Goal: Check status

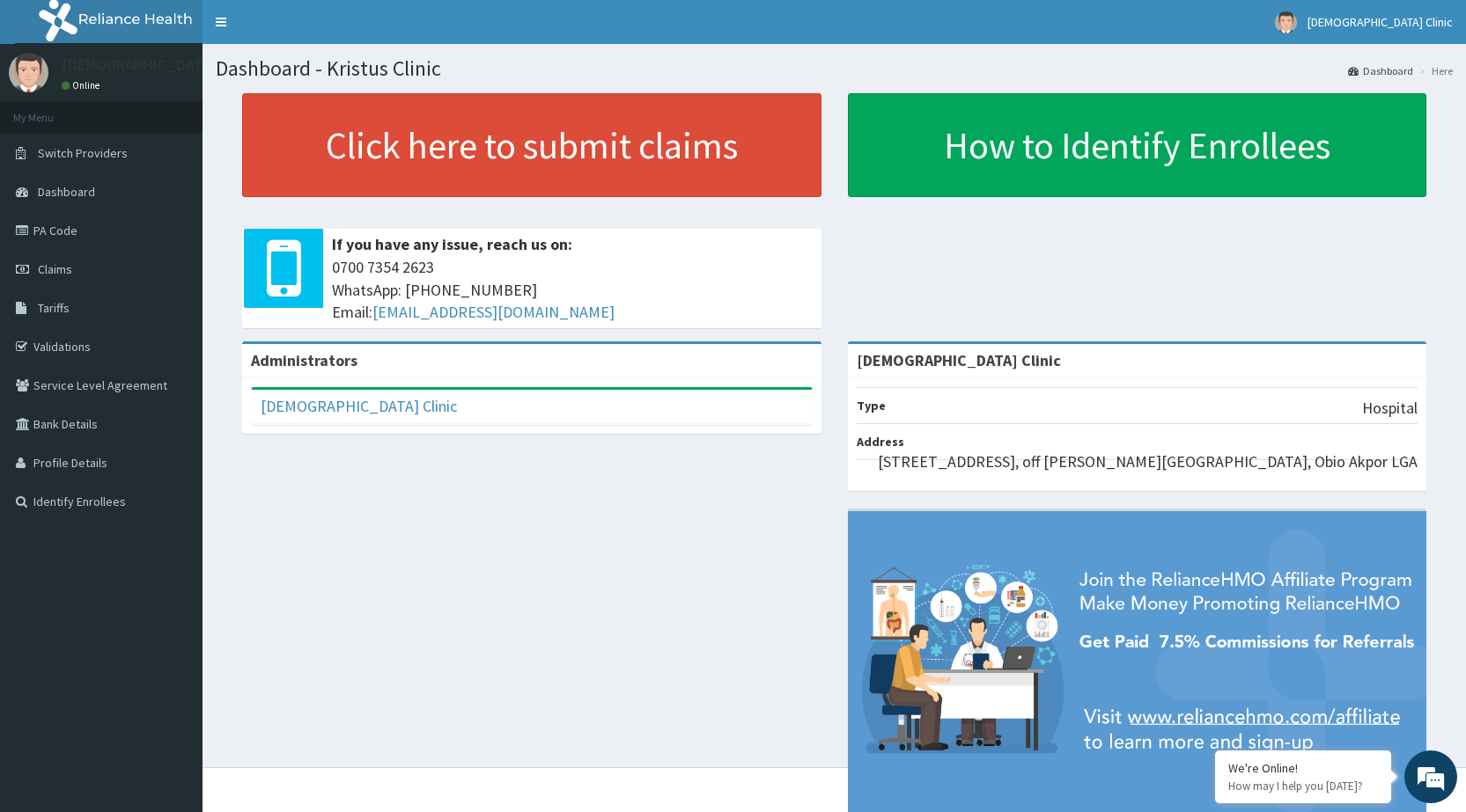
click at [54, 223] on link "PA Code" at bounding box center [101, 230] width 203 height 38
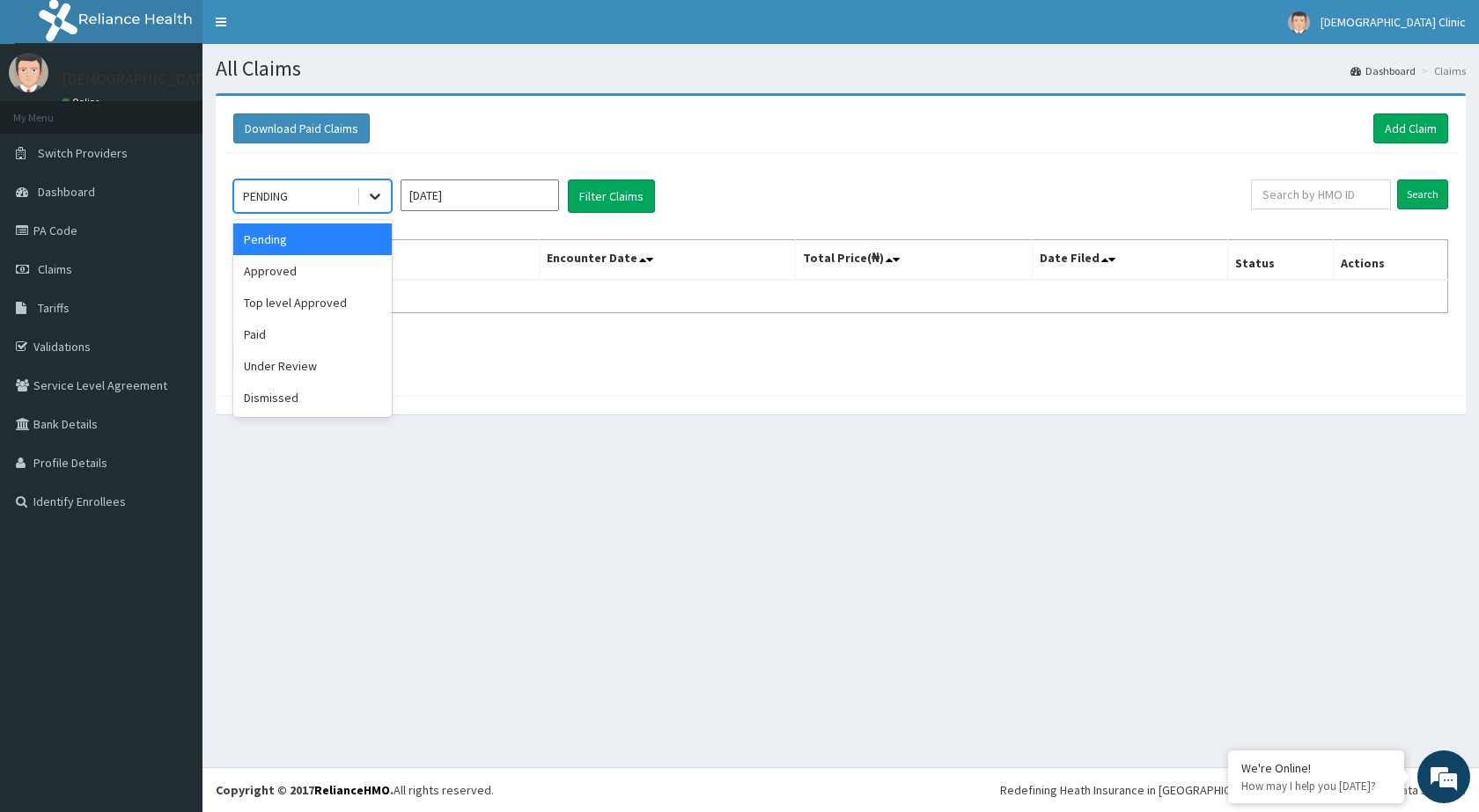
click at [374, 189] on icon at bounding box center [375, 196] width 18 height 18
click at [291, 274] on div "Approved" at bounding box center [313, 271] width 159 height 32
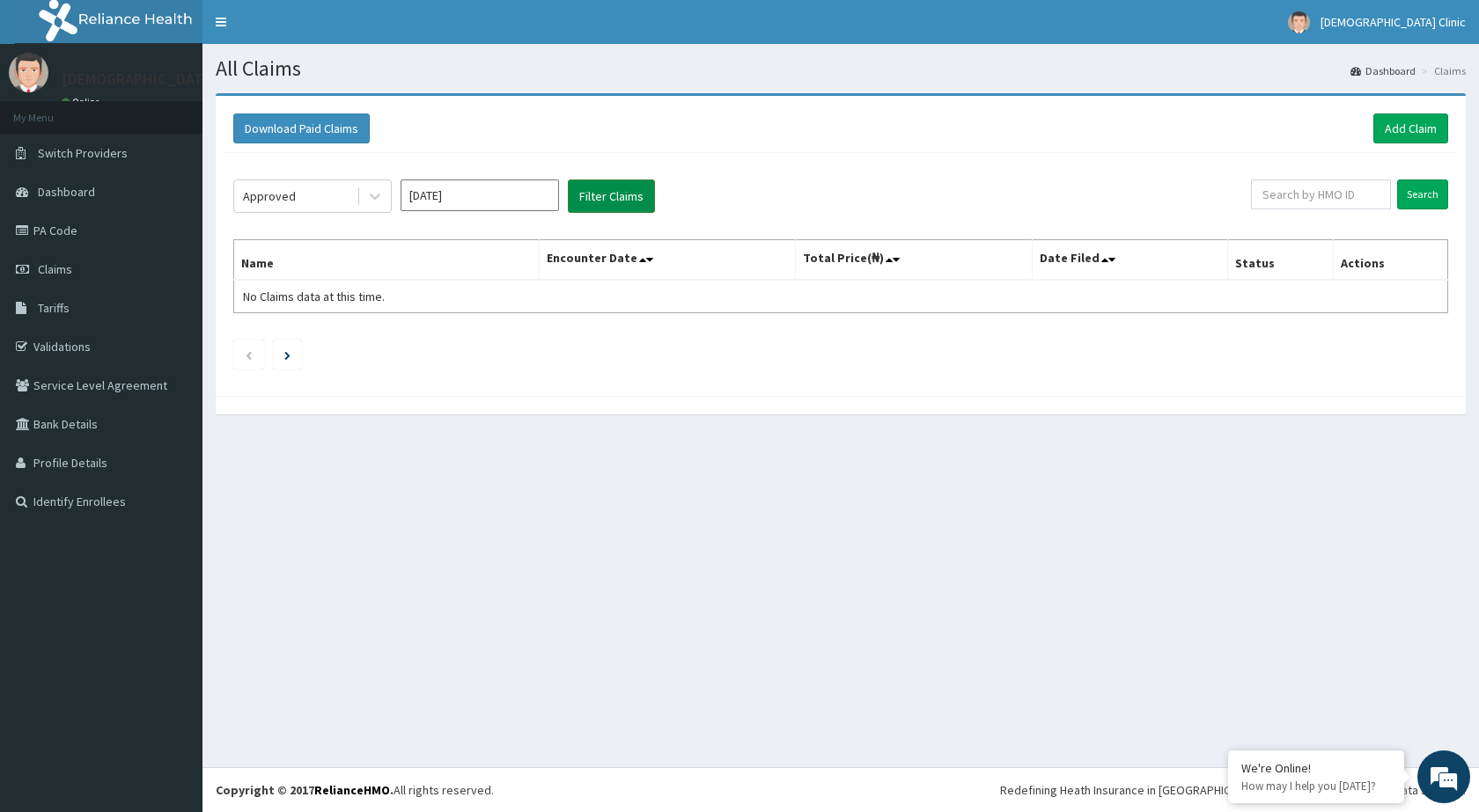
click at [604, 190] on button "Filter Claims" at bounding box center [611, 196] width 87 height 34
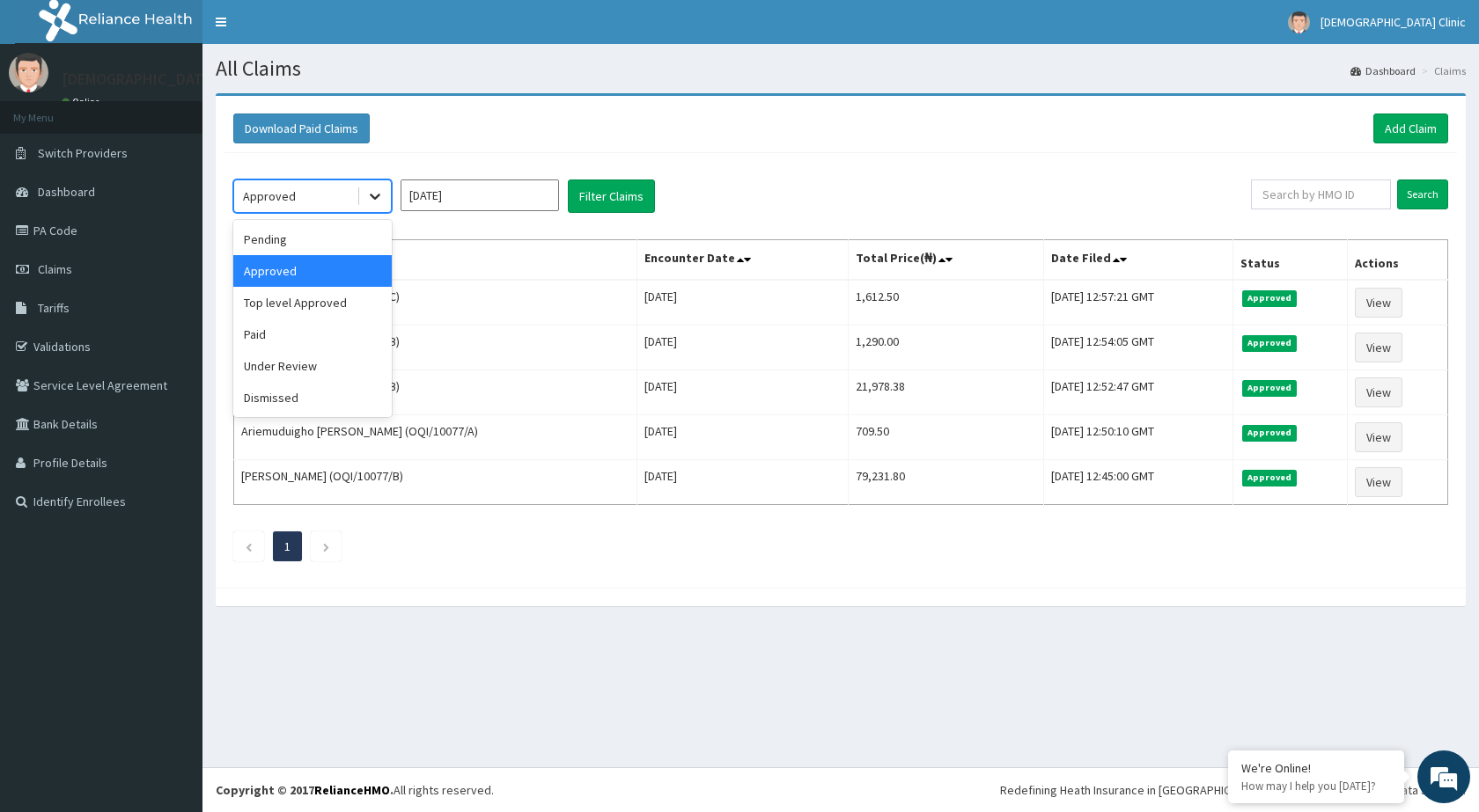
click at [371, 194] on icon at bounding box center [375, 197] width 10 height 7
click at [288, 298] on div "Top level Approved" at bounding box center [313, 303] width 159 height 32
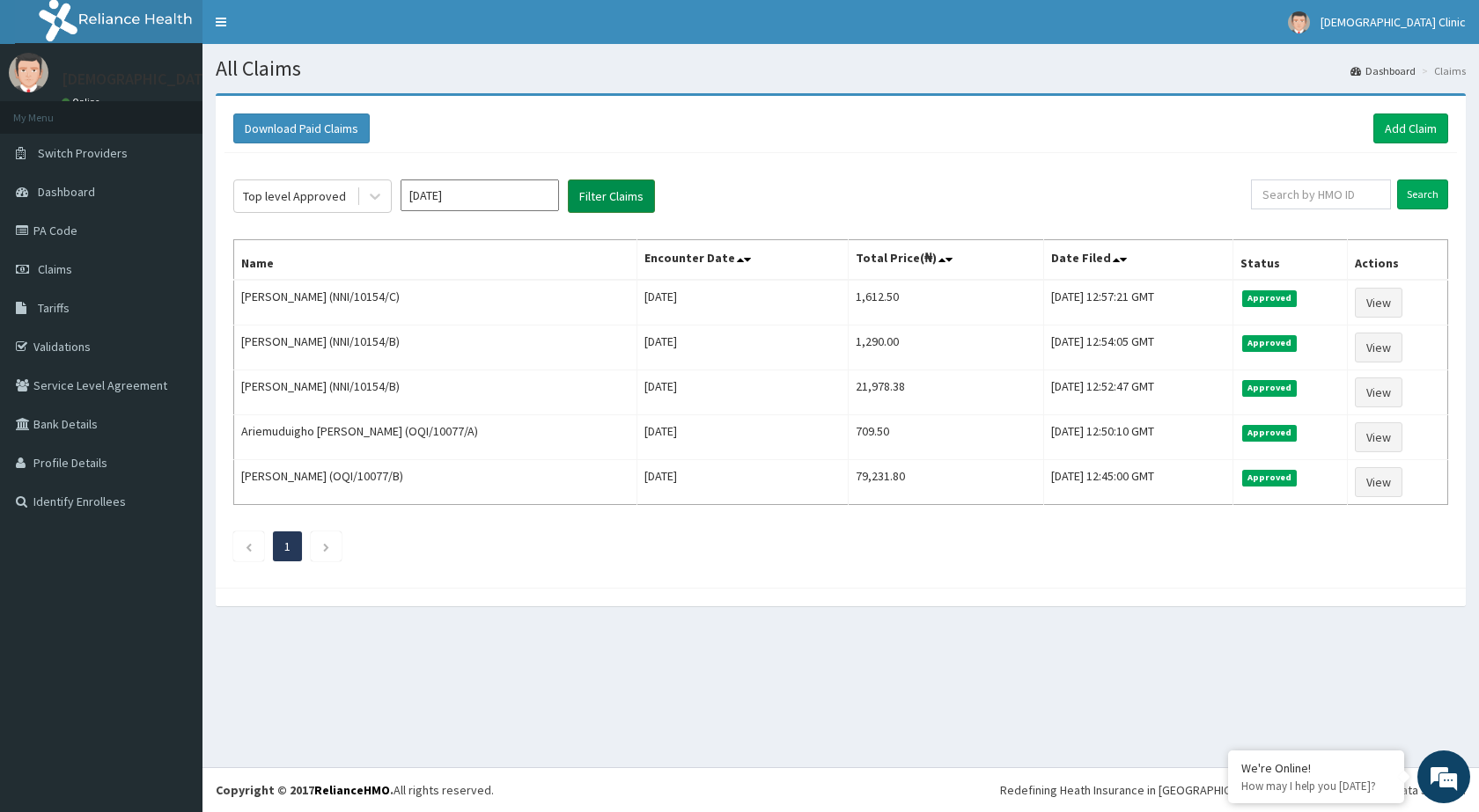
click at [610, 194] on button "Filter Claims" at bounding box center [611, 196] width 87 height 34
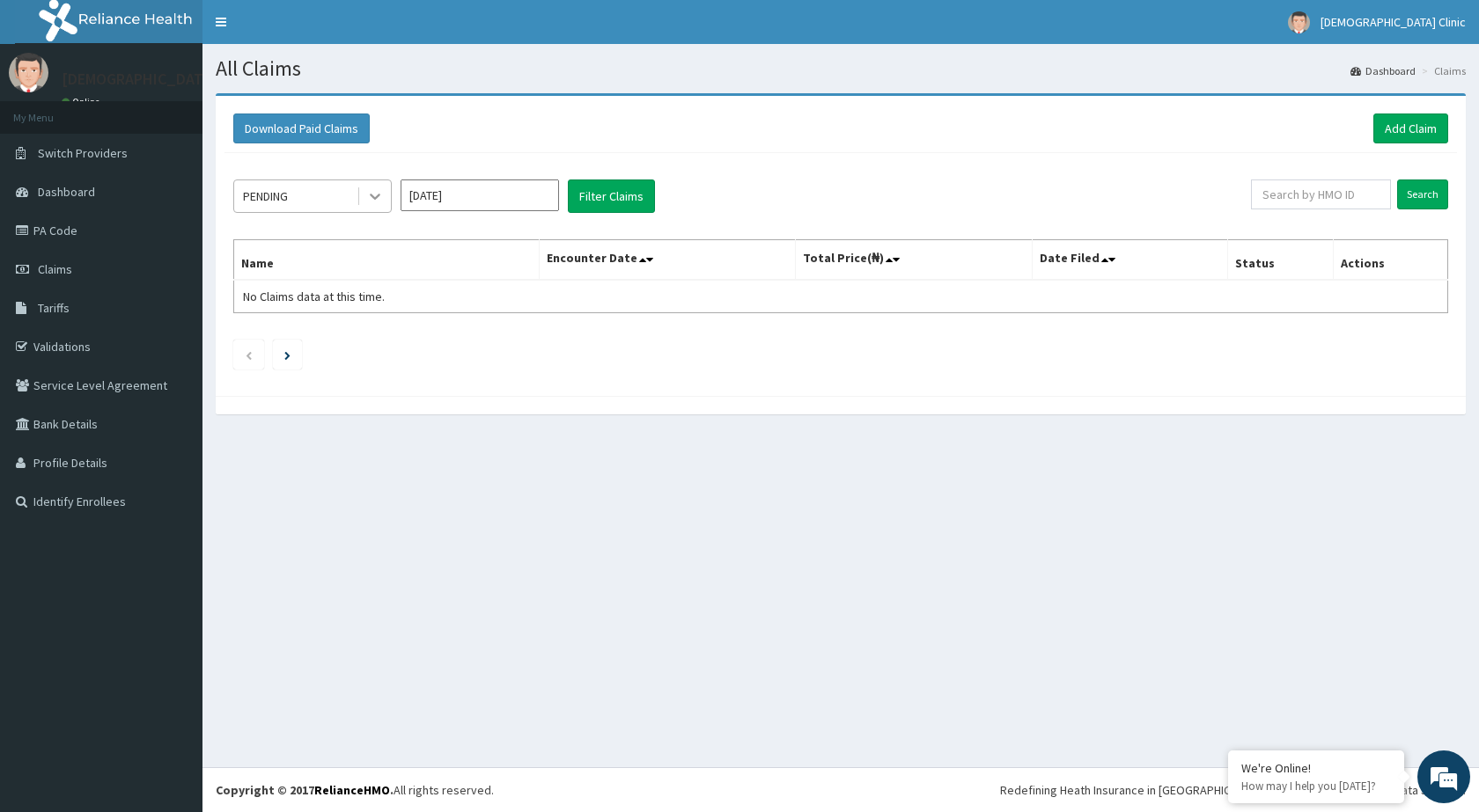
click at [376, 196] on icon at bounding box center [375, 196] width 18 height 18
